Goal: Check status: Check status

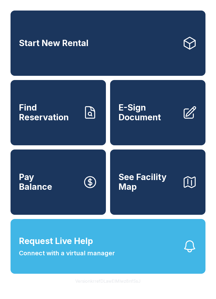
scroll to position [6, 0]
click at [52, 107] on span "Find Reservation" at bounding box center [48, 112] width 59 height 19
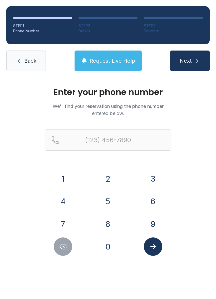
click at [152, 199] on button "6" at bounding box center [153, 201] width 18 height 18
click at [68, 222] on button "7" at bounding box center [63, 224] width 18 height 18
click at [104, 221] on button "8" at bounding box center [108, 224] width 18 height 18
click at [106, 183] on button "2" at bounding box center [108, 179] width 18 height 18
click at [153, 178] on button "3" at bounding box center [153, 179] width 18 height 18
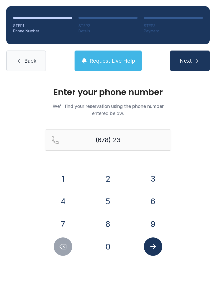
click at [70, 202] on button "4" at bounding box center [63, 201] width 18 height 18
click at [109, 182] on button "2" at bounding box center [108, 179] width 18 height 18
click at [62, 180] on button "1" at bounding box center [63, 179] width 18 height 18
click at [107, 181] on button "2" at bounding box center [108, 179] width 18 height 18
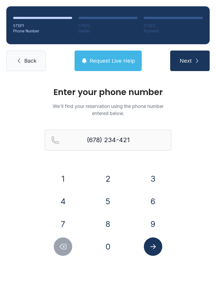
type input "[PHONE_NUMBER]"
click at [198, 60] on icon "submit" at bounding box center [197, 61] width 6 height 6
